Goal: Task Accomplishment & Management: Manage account settings

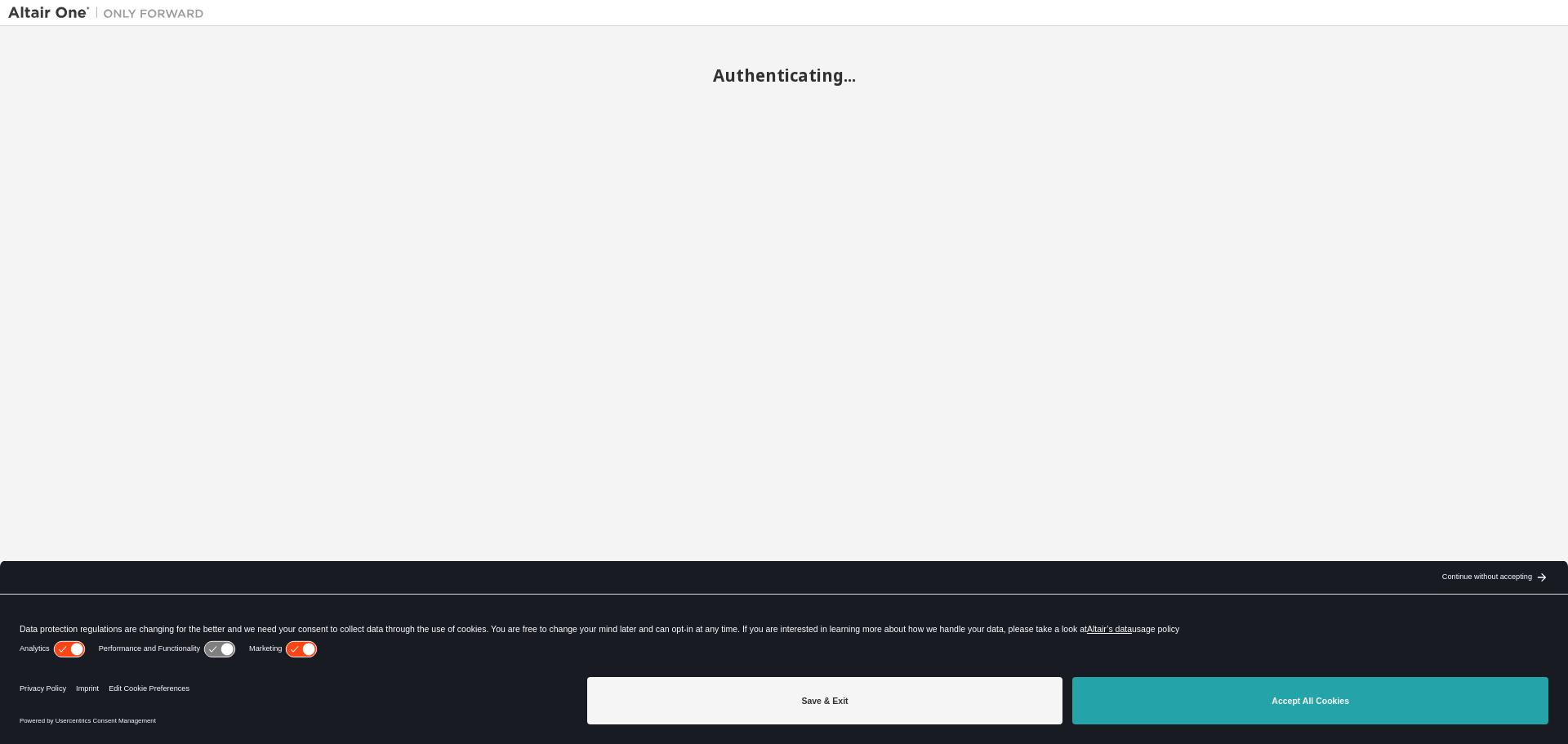
click at [1238, 703] on button "Accept All Cookies" at bounding box center [1311, 701] width 476 height 47
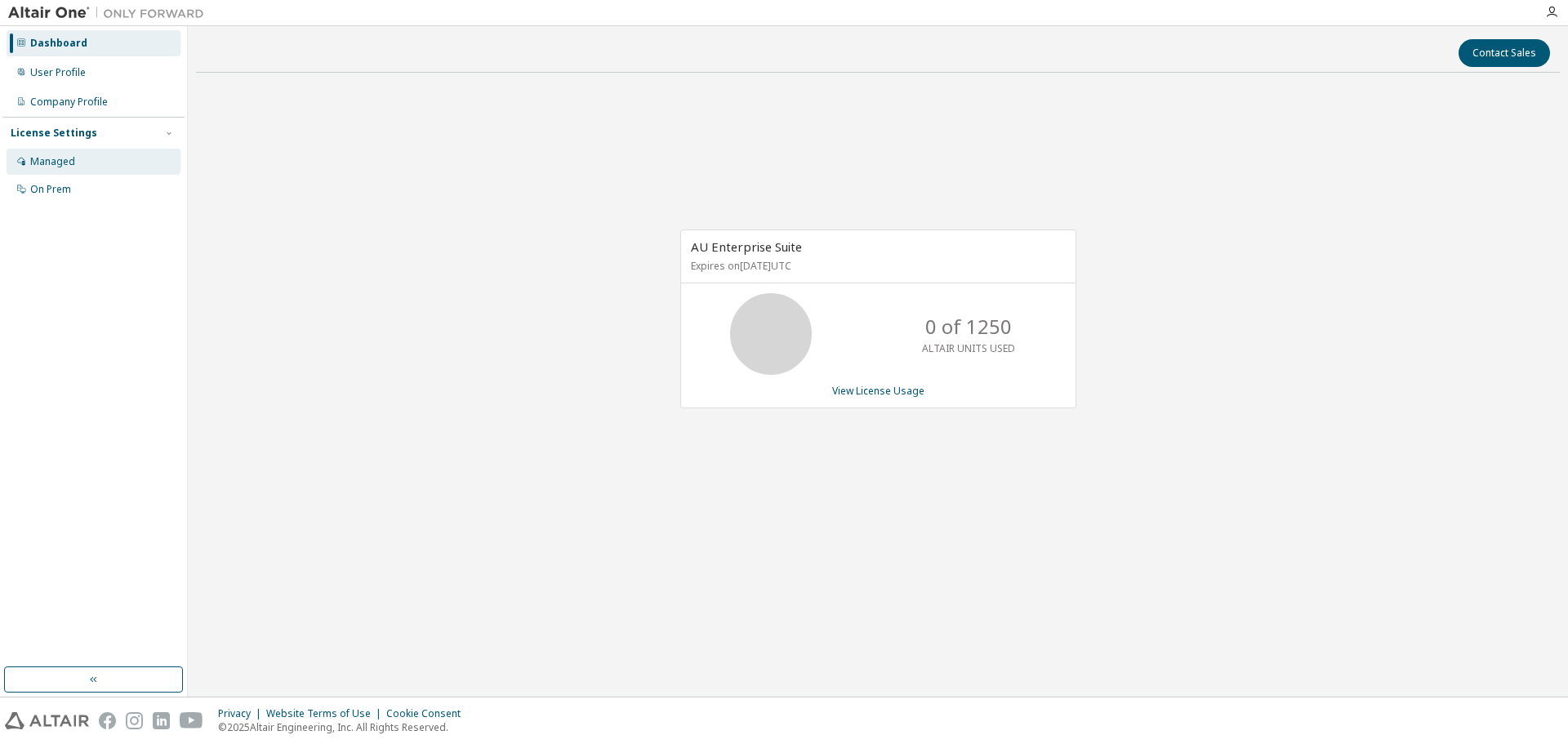
click at [58, 164] on div "Managed" at bounding box center [52, 162] width 45 height 13
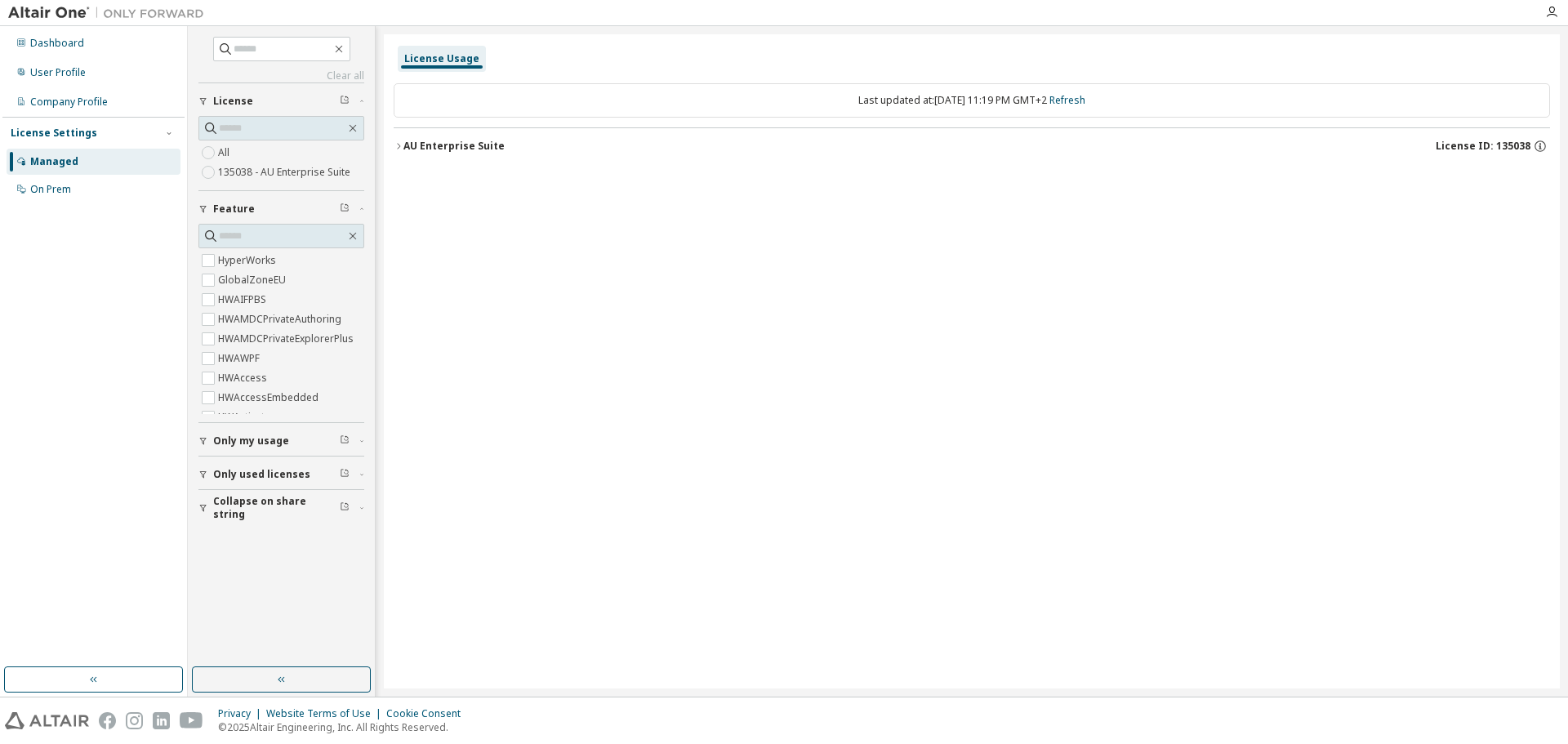
click at [395, 152] on button "AU Enterprise Suite License ID: 135038" at bounding box center [971, 146] width 1156 height 36
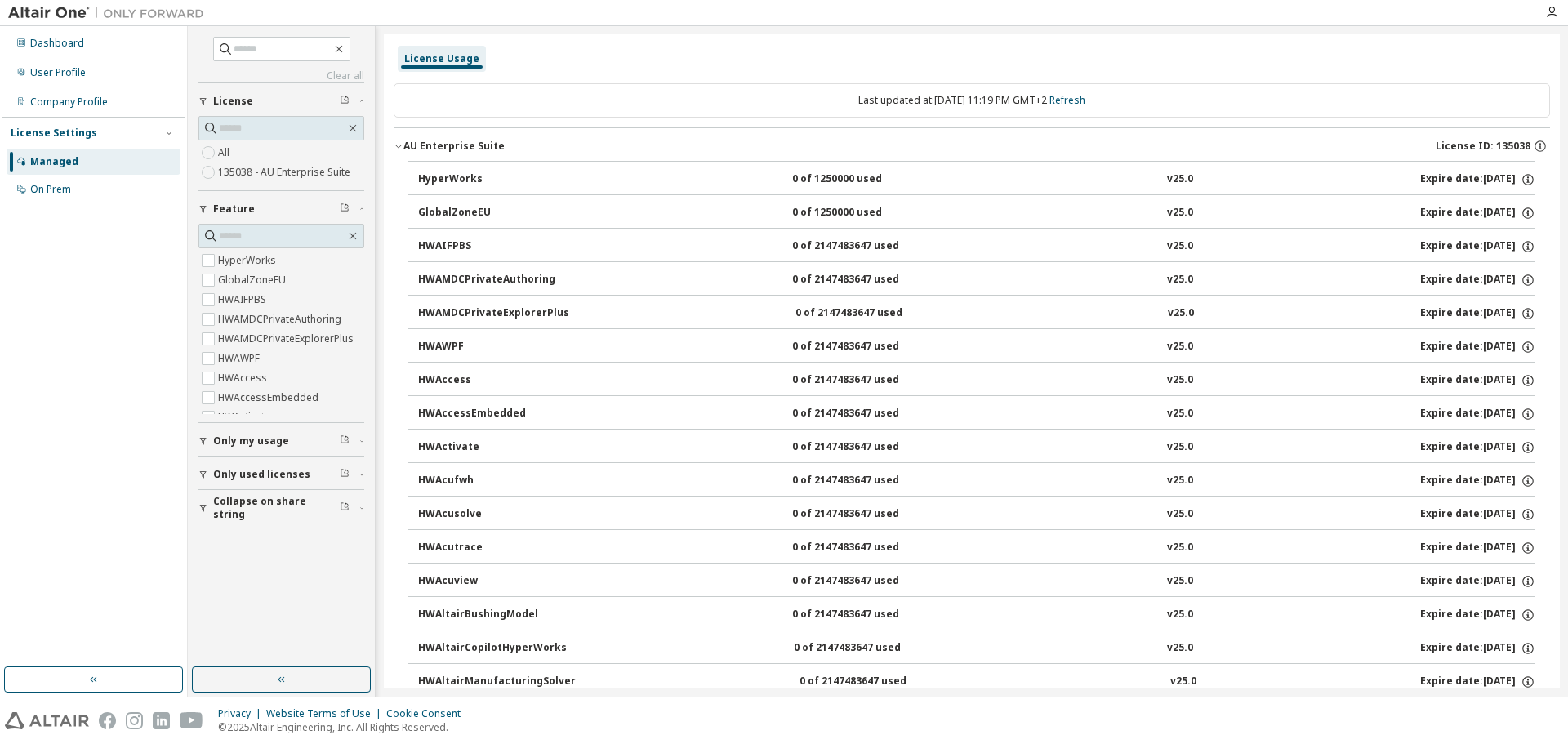
click at [403, 152] on div "AU Enterprise Suite" at bounding box center [454, 146] width 101 height 13
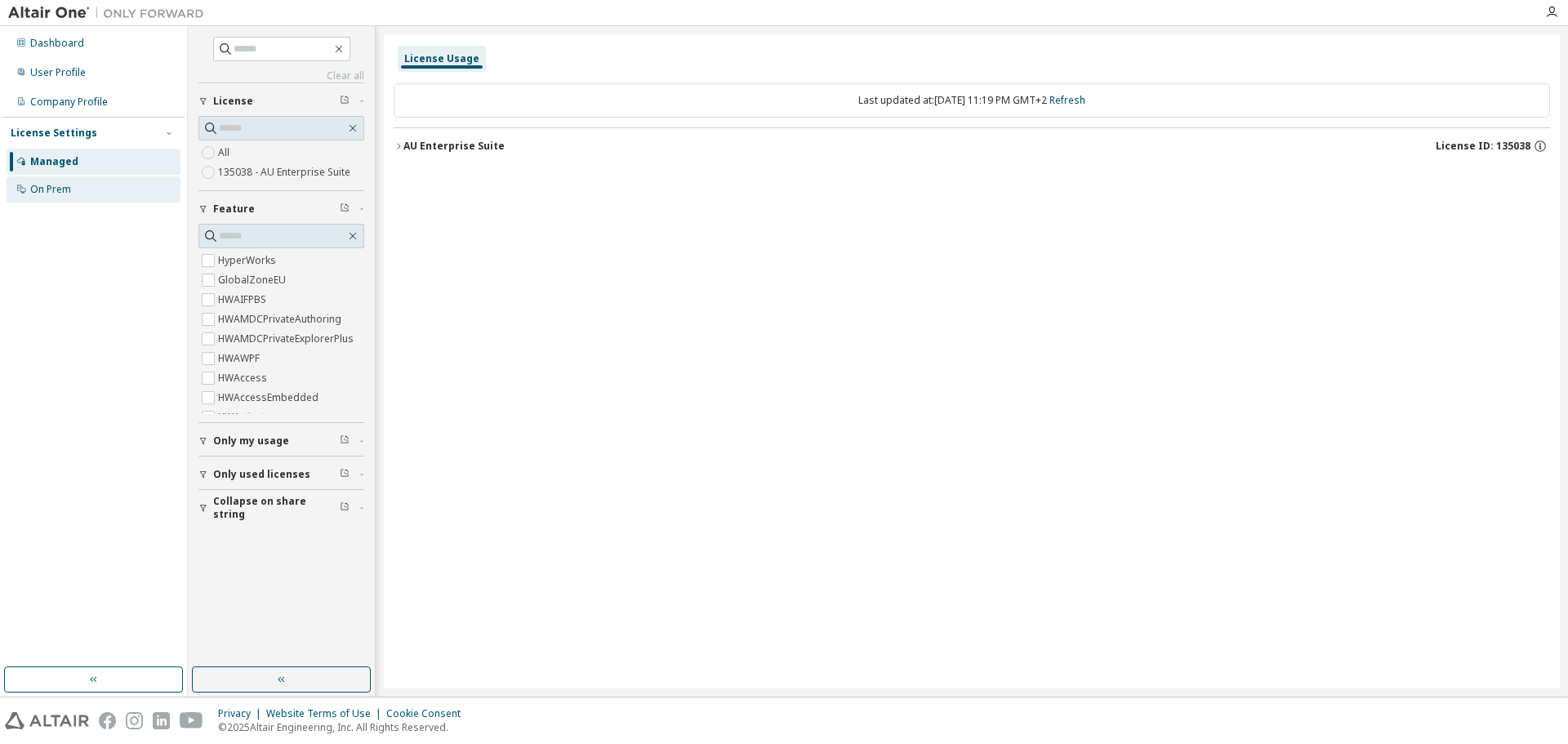
click at [67, 194] on div "On Prem" at bounding box center [50, 189] width 41 height 13
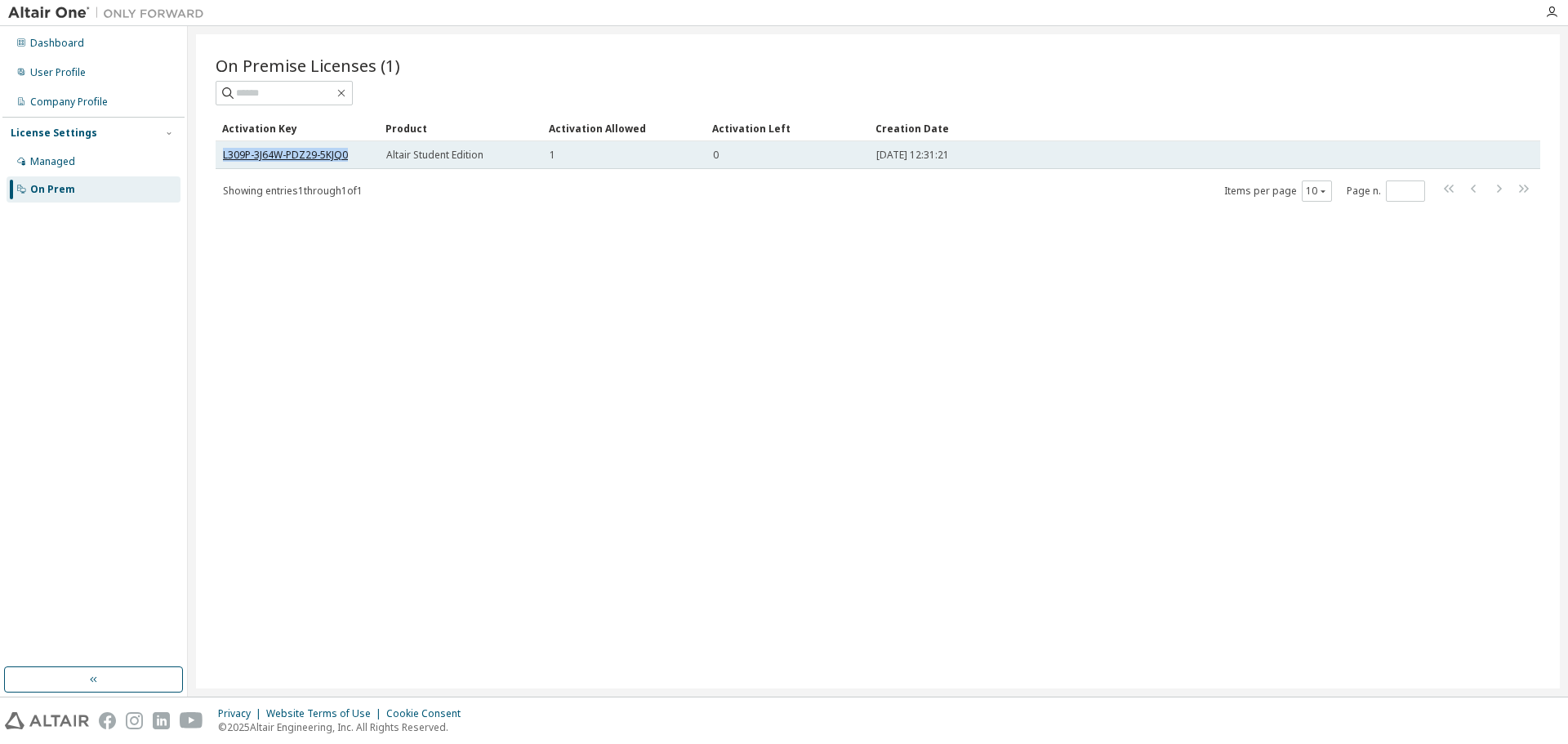
drag, startPoint x: 349, startPoint y: 154, endPoint x: 223, endPoint y: 160, distance: 126.1
click at [223, 160] on div "L309P-3J64W-PDZ29-5KJQ0" at bounding box center [297, 155] width 149 height 13
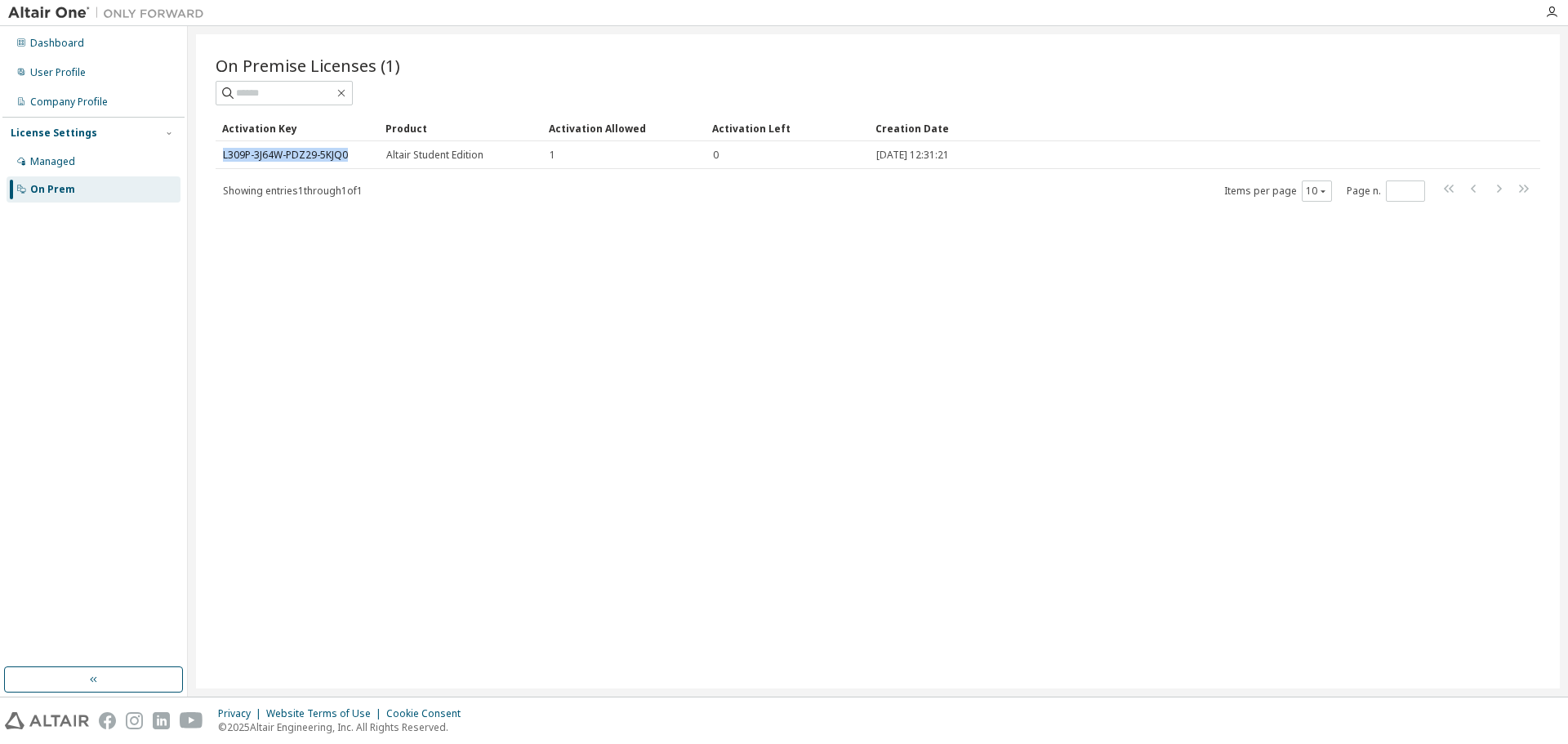
copy link "L309P-3J64W-PDZ29-5KJQ0"
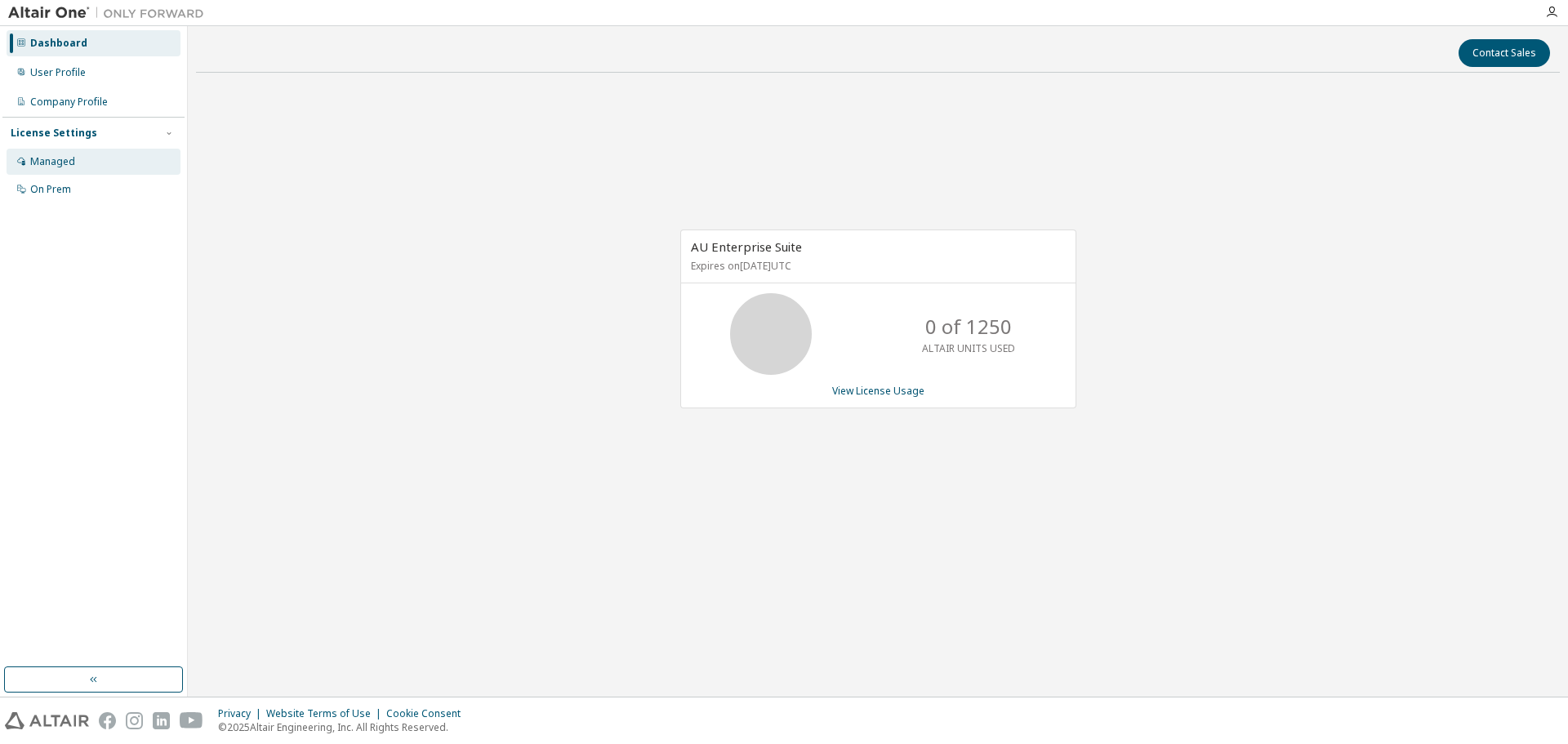
click at [67, 163] on div "Managed" at bounding box center [52, 162] width 45 height 13
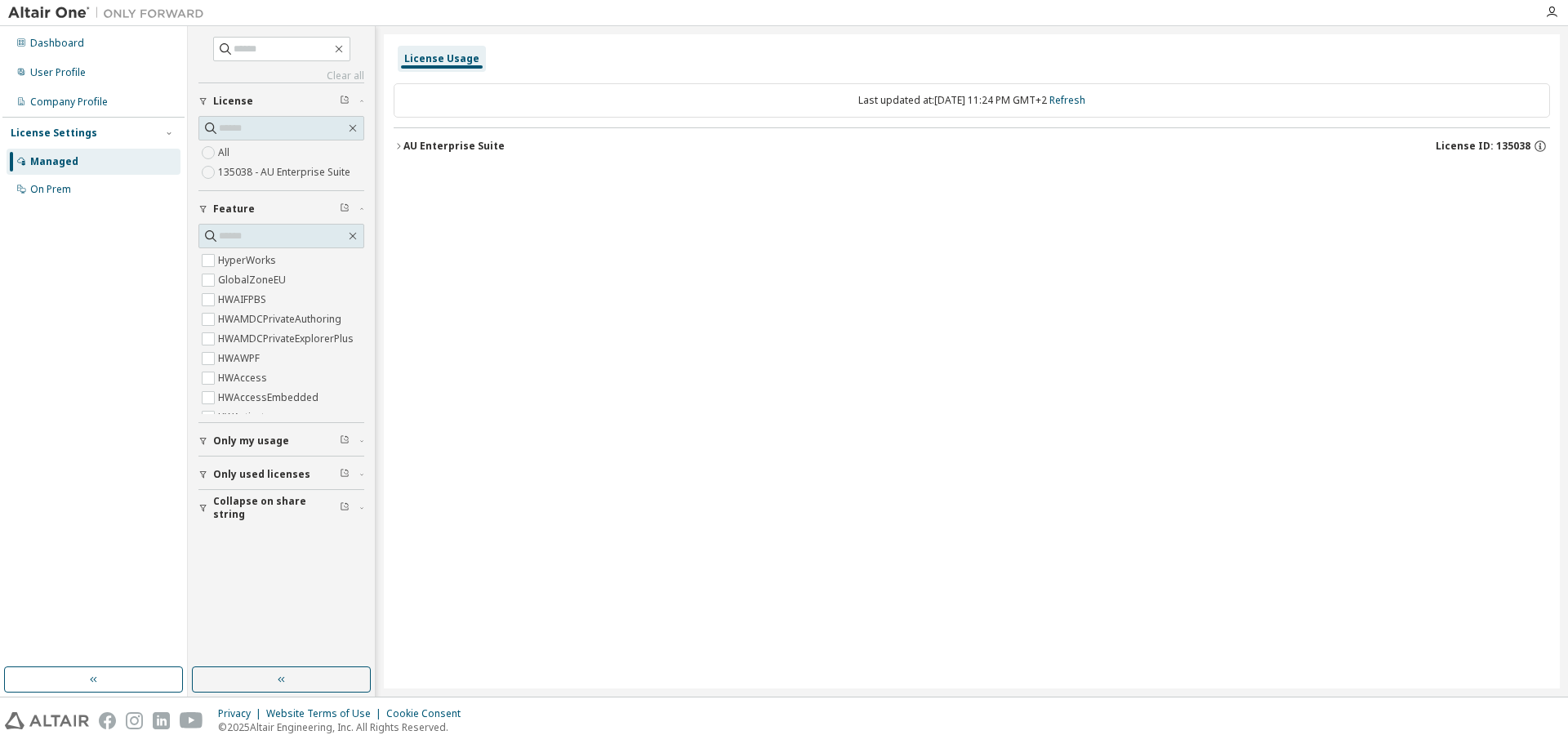
click at [406, 149] on div "AU Enterprise Suite" at bounding box center [454, 146] width 101 height 13
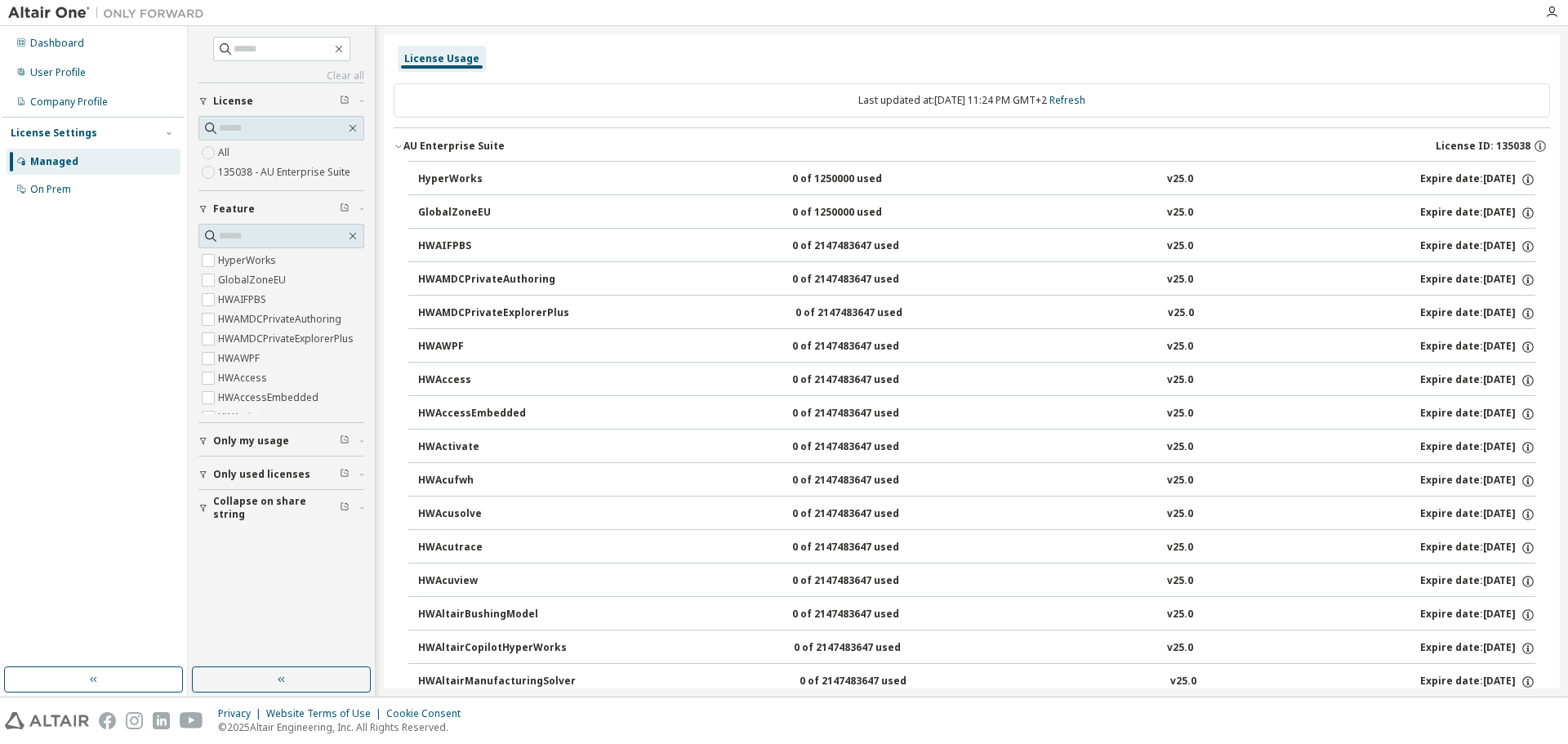
click at [402, 149] on icon "button" at bounding box center [398, 146] width 10 height 10
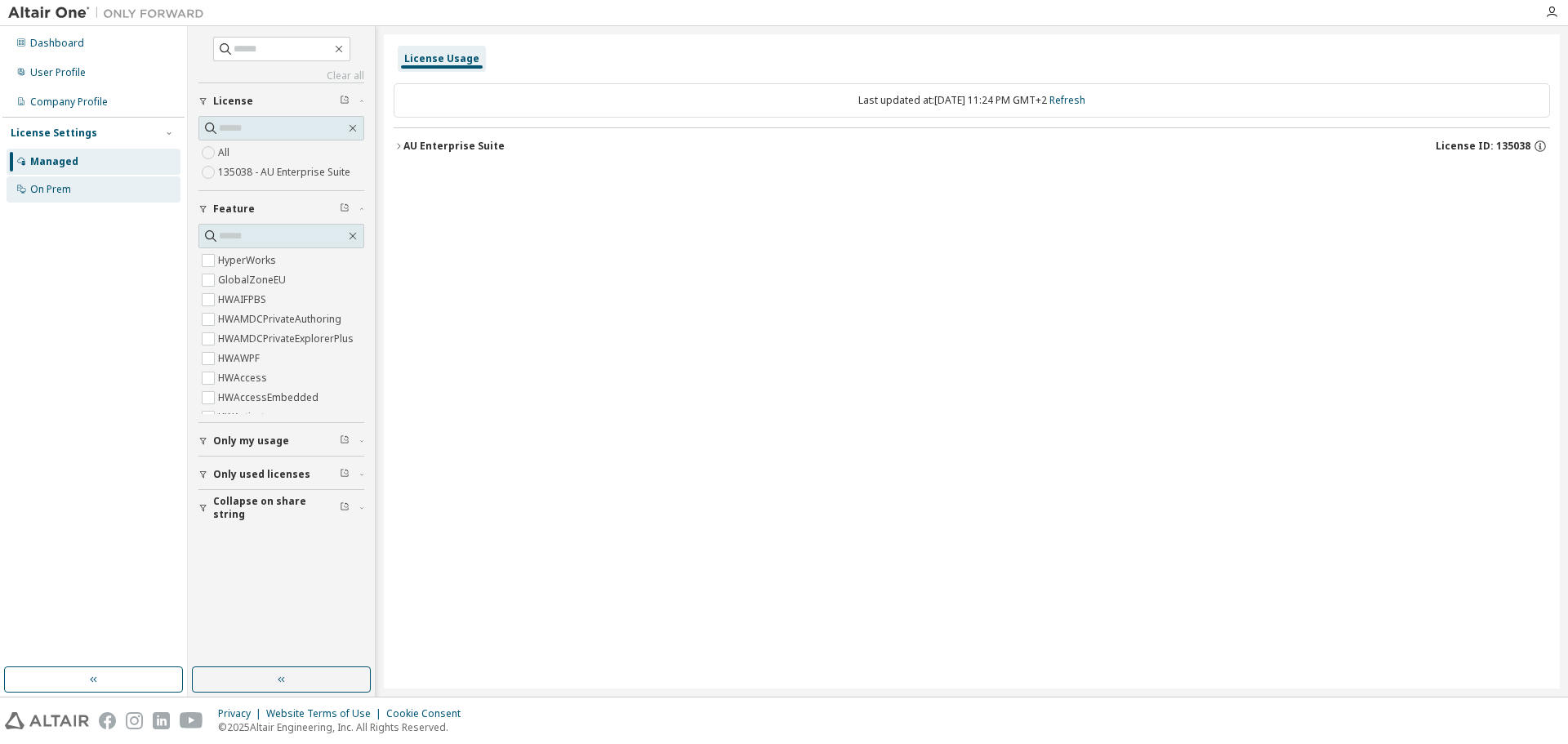
click at [52, 183] on div "On Prem" at bounding box center [50, 189] width 41 height 13
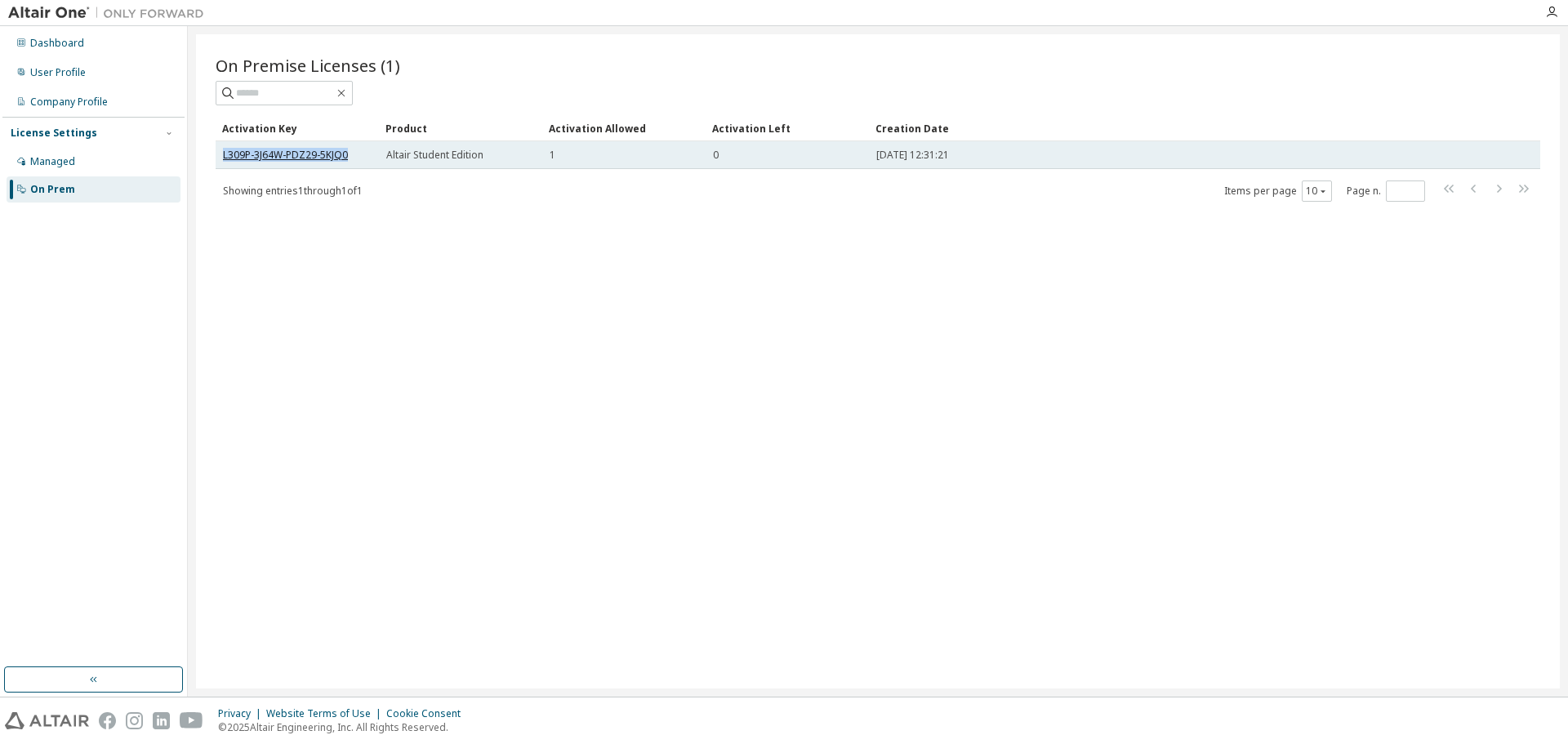
drag, startPoint x: 346, startPoint y: 155, endPoint x: 224, endPoint y: 155, distance: 122.0
click at [224, 155] on link "L309P-3J64W-PDZ29-5KJQ0" at bounding box center [285, 154] width 125 height 14
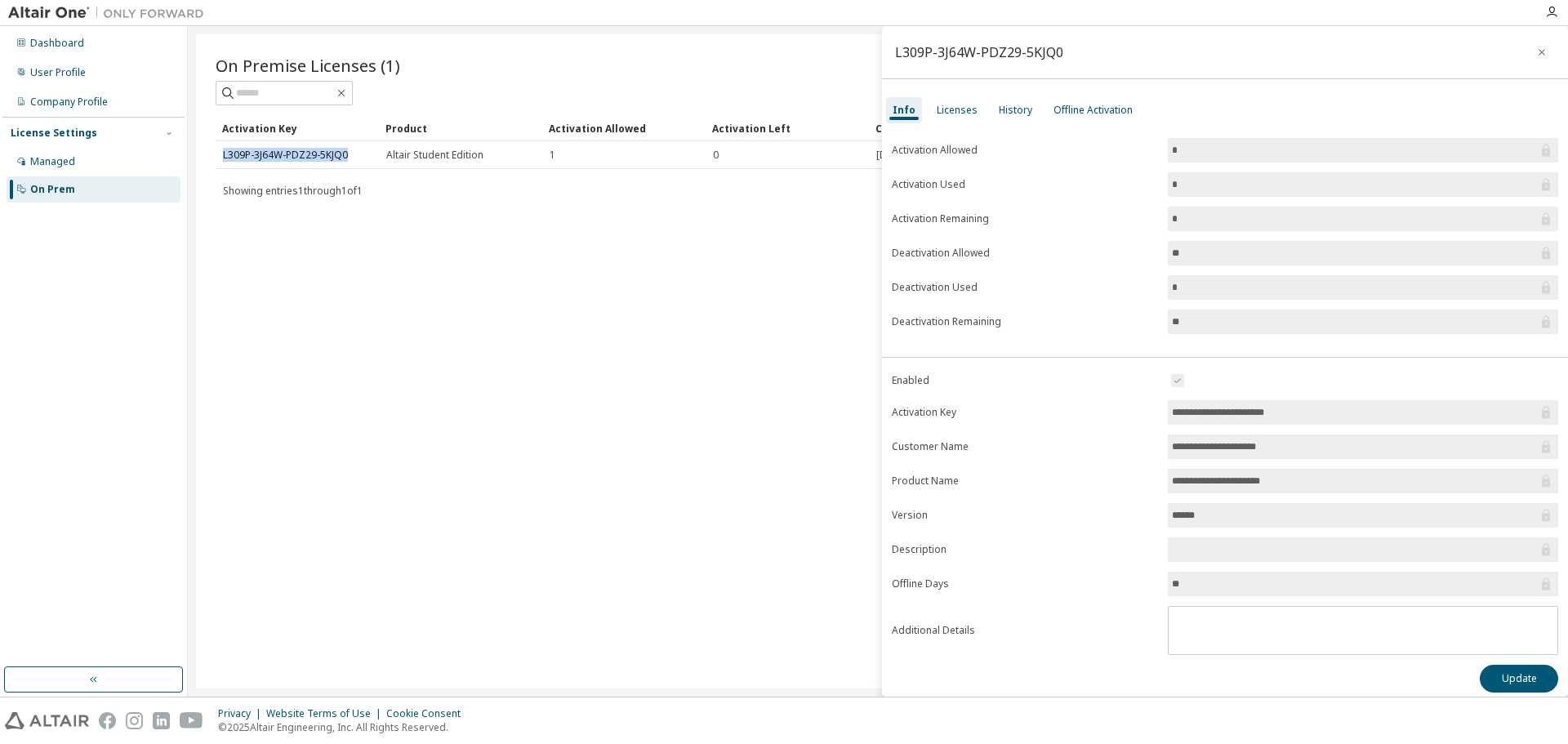
copy link "L309P-3J64W-PDZ29-5KJQ0"
click at [470, 424] on div "On Premise Licenses (1) Clear Load Save Save As Field Operator Value Select fil…" at bounding box center [878, 362] width 1364 height 655
